Goal: Information Seeking & Learning: Learn about a topic

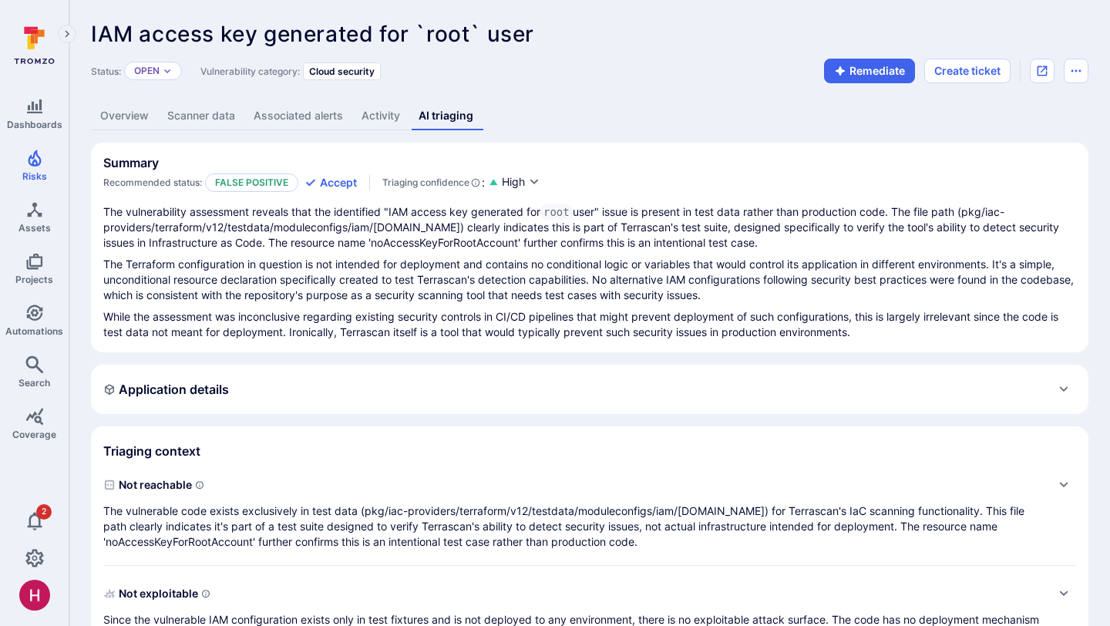
click at [121, 112] on link "Overview" at bounding box center [124, 116] width 67 height 29
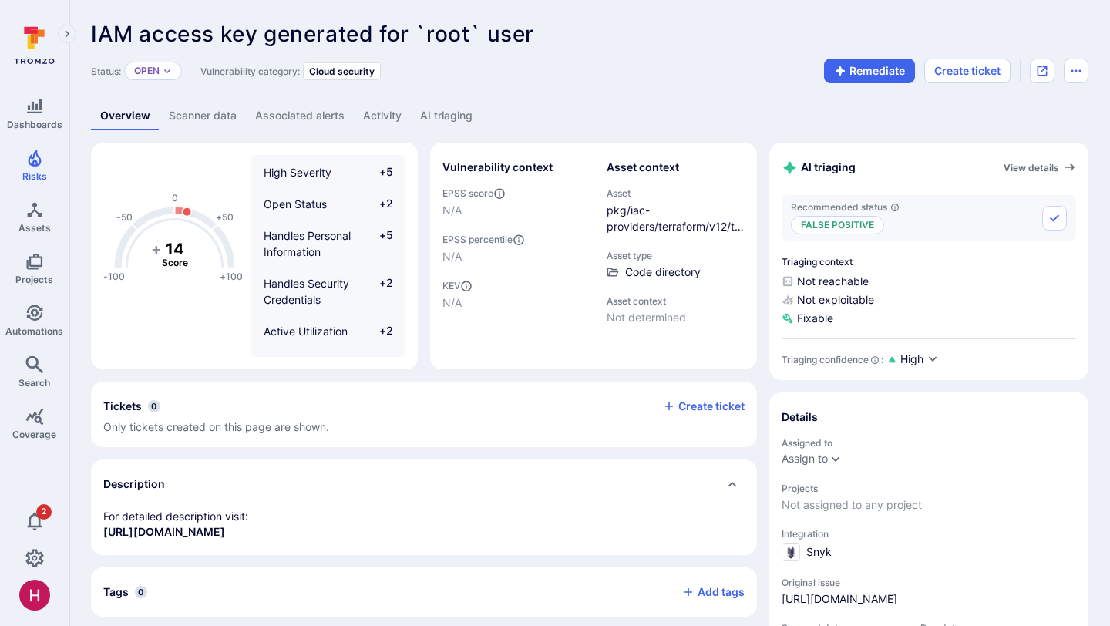
click at [458, 115] on link "AI triaging" at bounding box center [446, 116] width 71 height 29
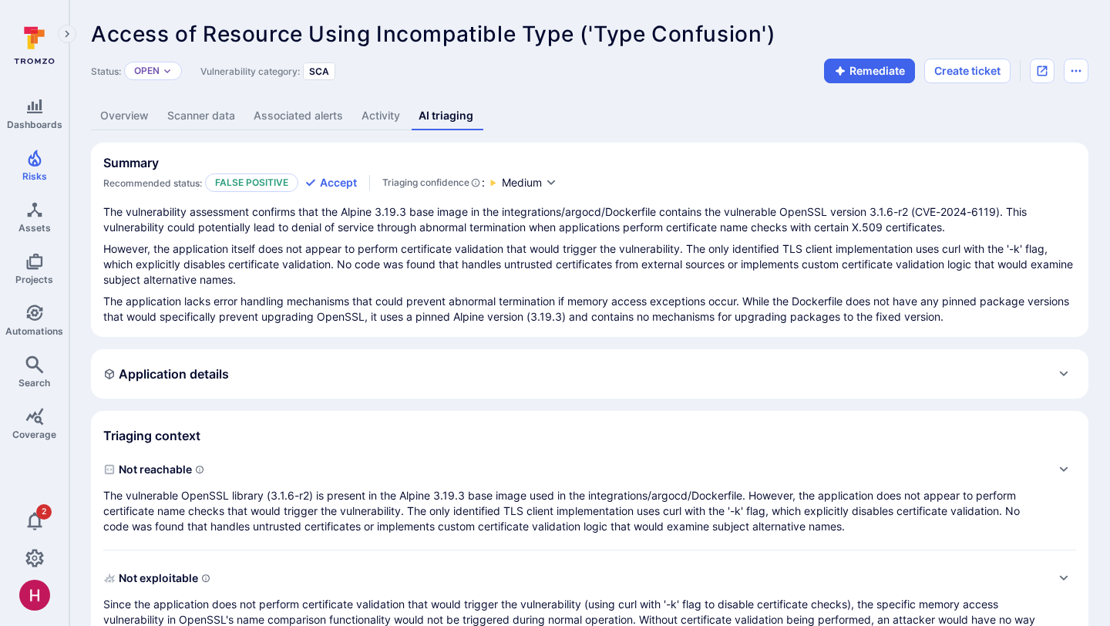
click at [126, 113] on link "Overview" at bounding box center [124, 116] width 67 height 29
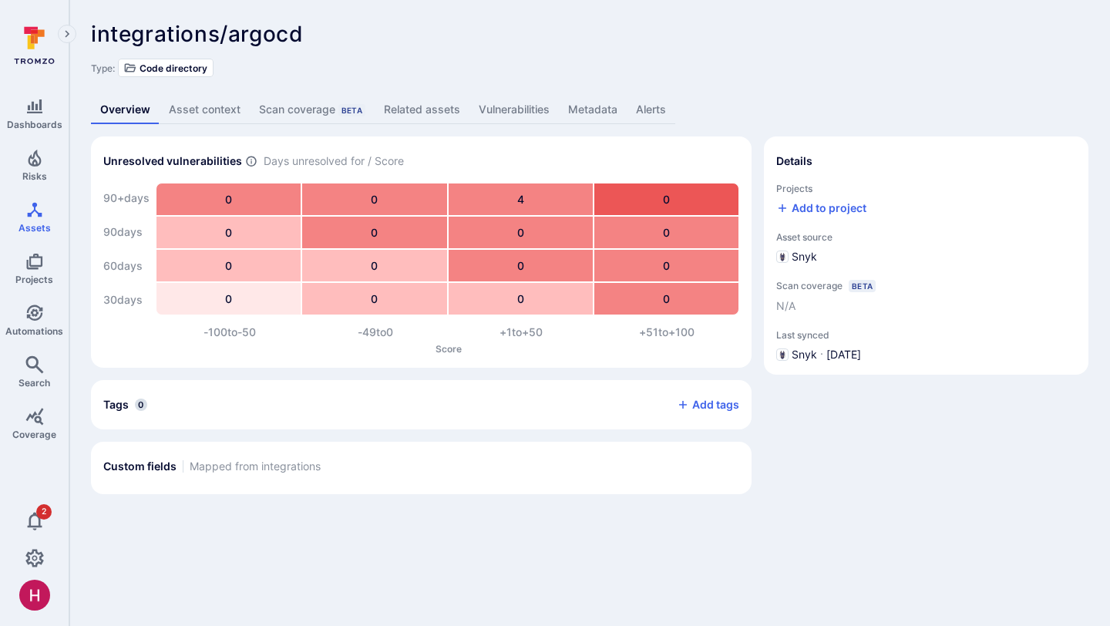
click at [425, 113] on link "Related assets" at bounding box center [422, 110] width 95 height 29
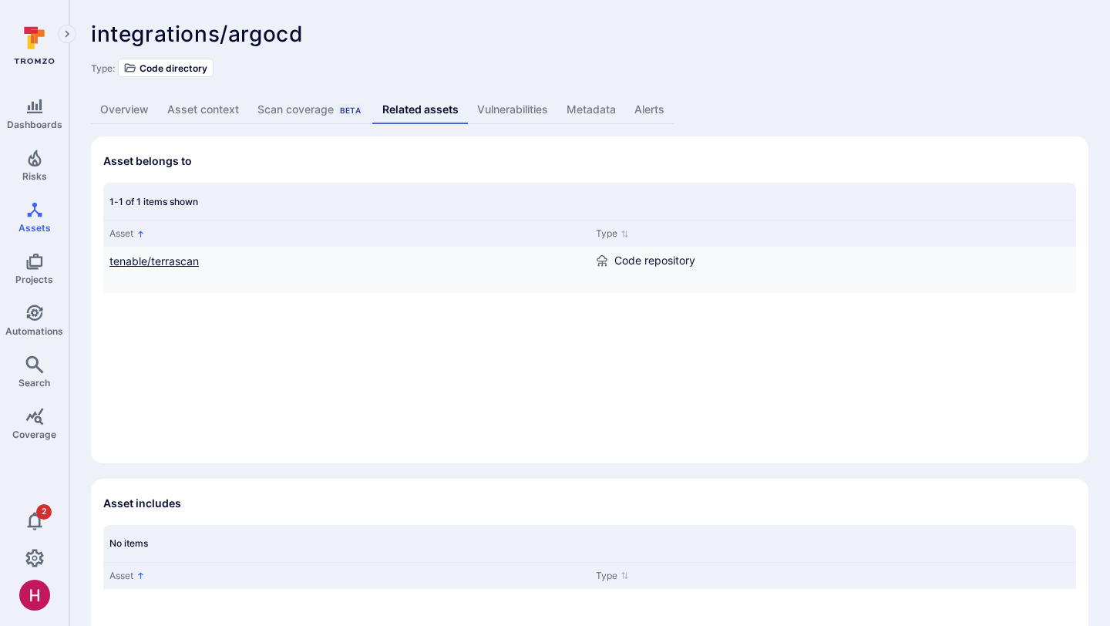
click at [162, 257] on link "tenable/terrascan" at bounding box center [153, 260] width 89 height 13
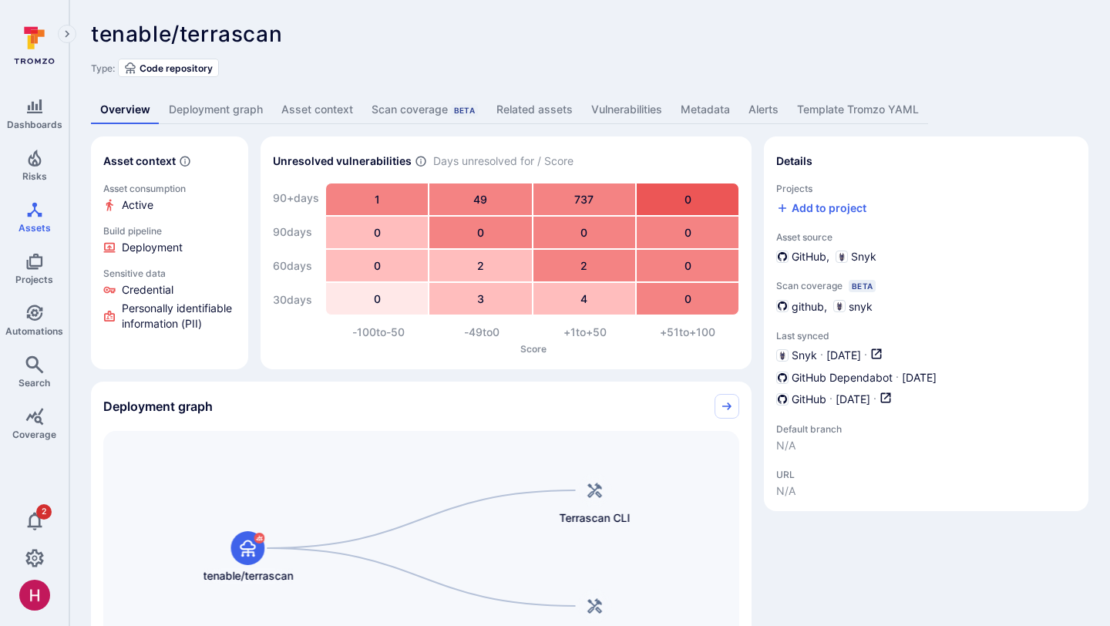
click at [226, 114] on link "Deployment graph" at bounding box center [216, 110] width 113 height 29
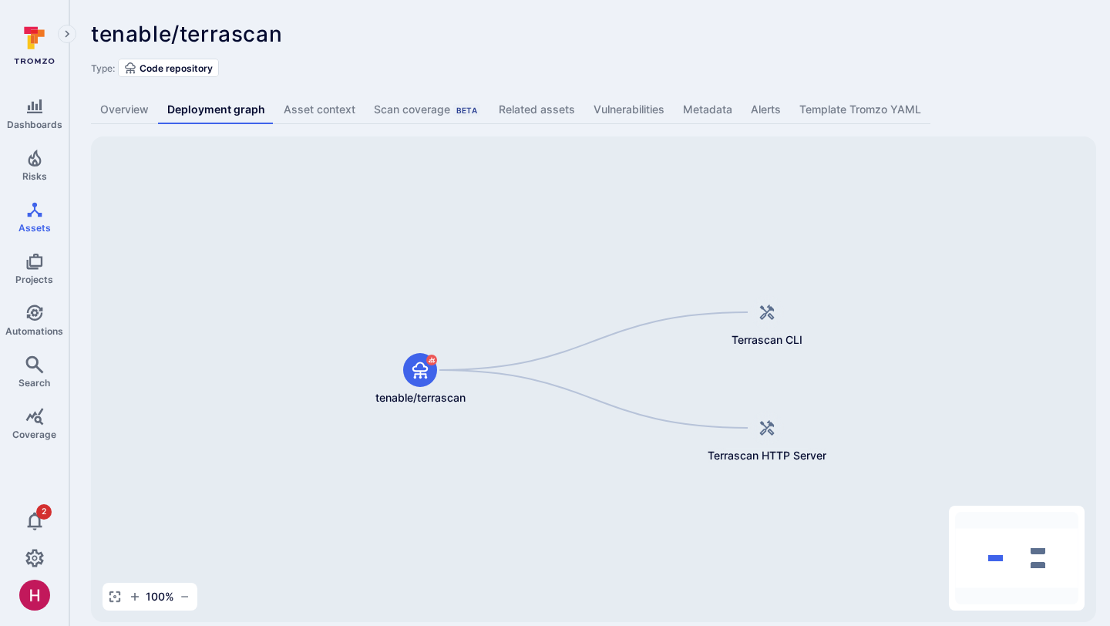
click at [778, 56] on div "tenable/terrascan ... Show more Type: Code repository" at bounding box center [589, 49] width 997 height 55
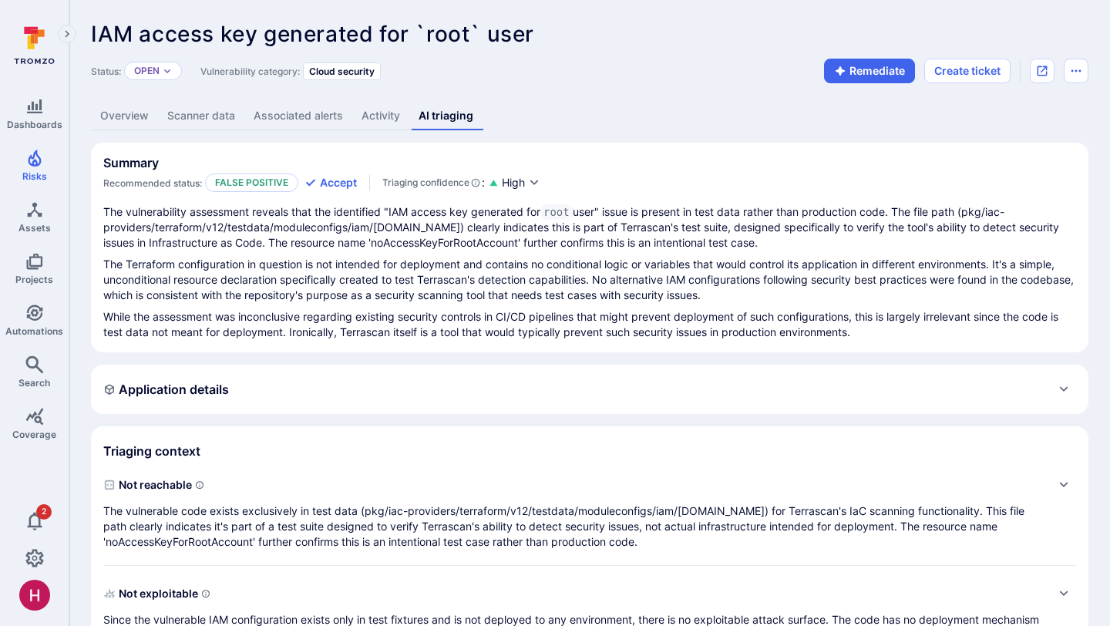
click at [124, 118] on link "Overview" at bounding box center [124, 116] width 67 height 29
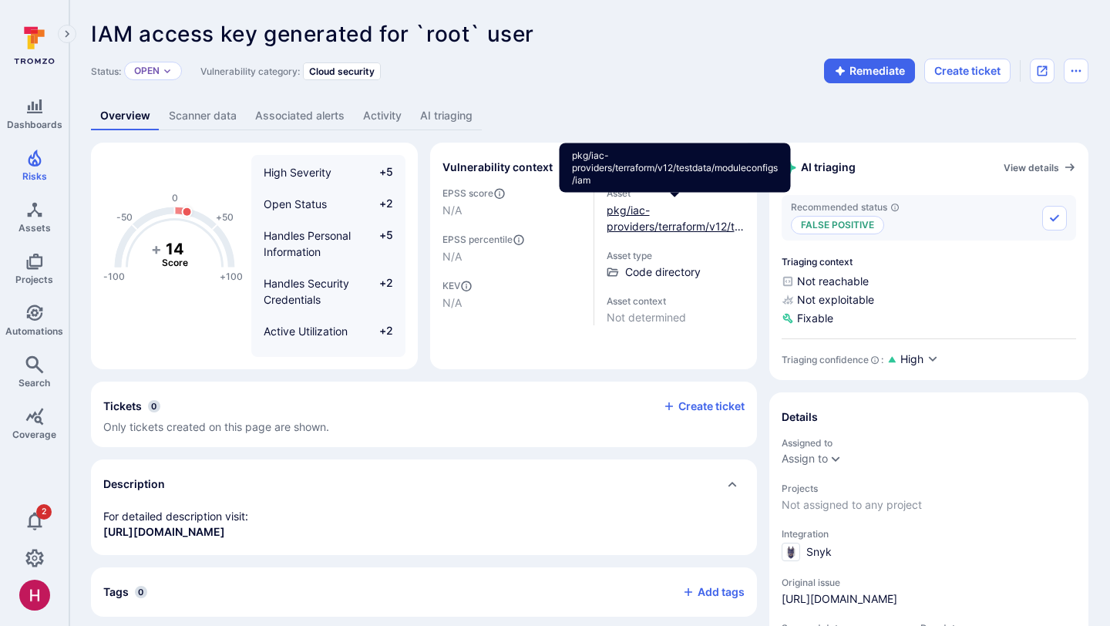
click at [646, 223] on link "pkg/iac-providers/terraform/v12/testdata/moduleconfigs/iam" at bounding box center [675, 225] width 137 height 45
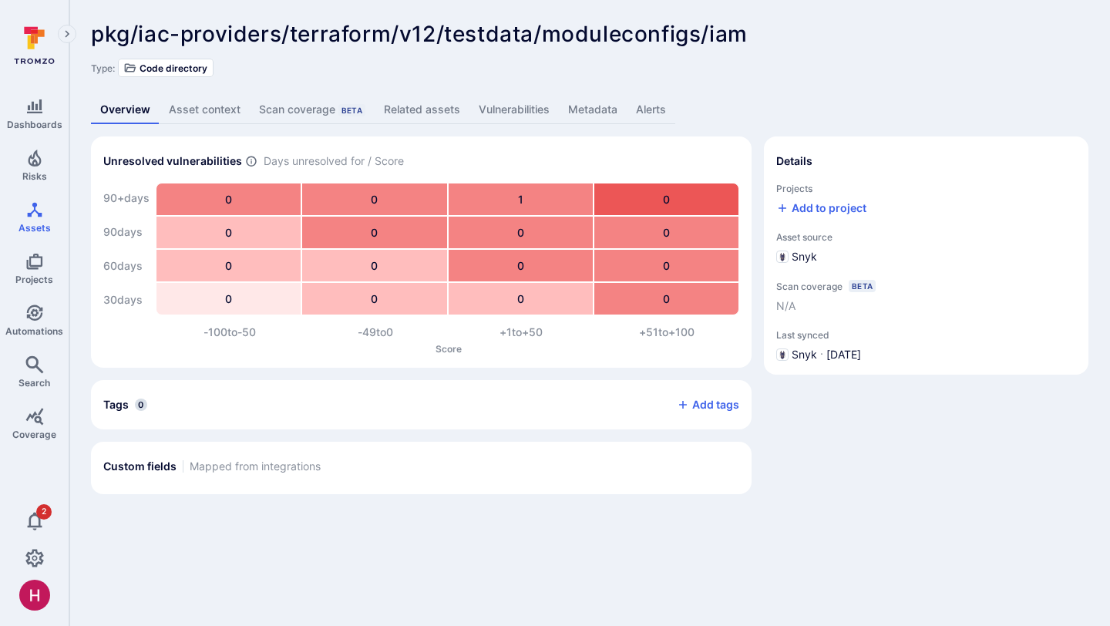
click at [389, 110] on link "Related assets" at bounding box center [422, 110] width 95 height 29
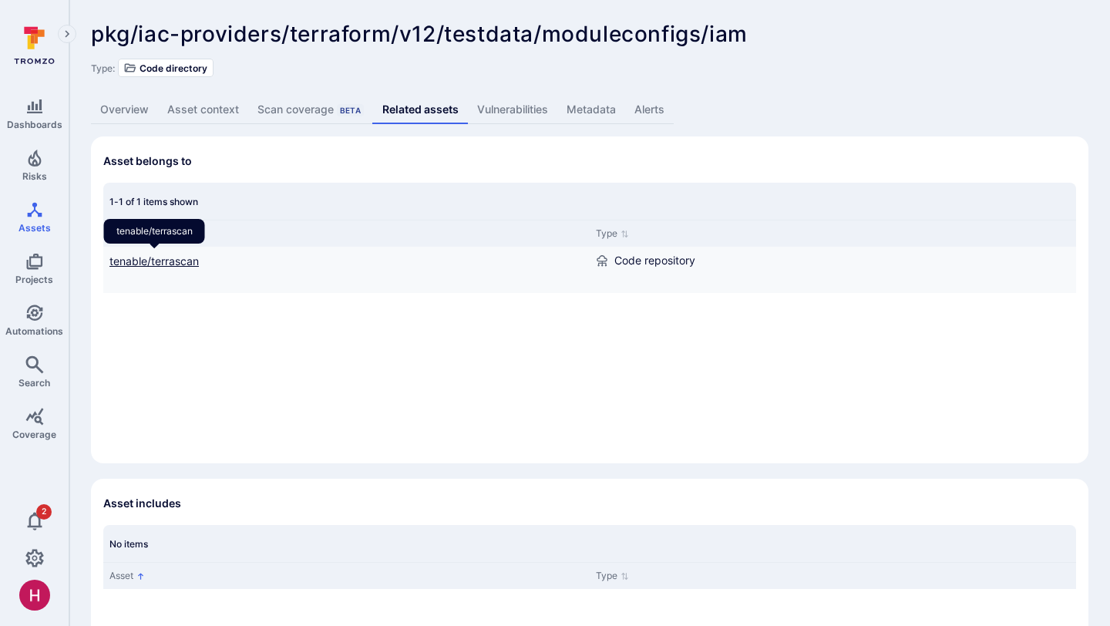
click at [182, 258] on link "tenable/terrascan" at bounding box center [153, 260] width 89 height 13
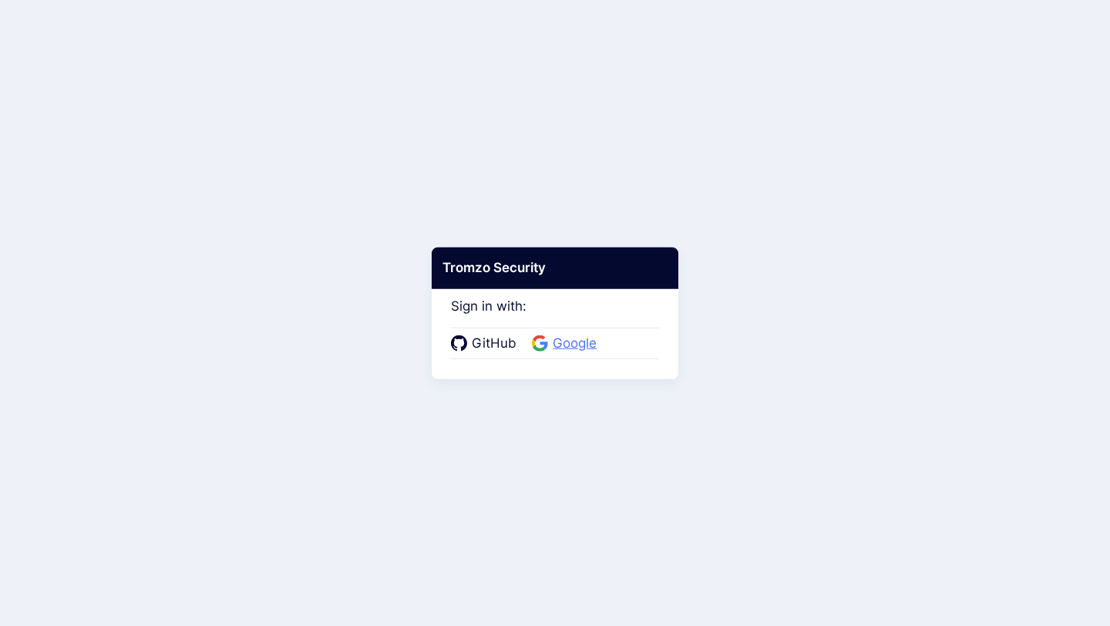
click at [558, 351] on span "Google" at bounding box center [574, 344] width 53 height 20
